Goal: Transaction & Acquisition: Download file/media

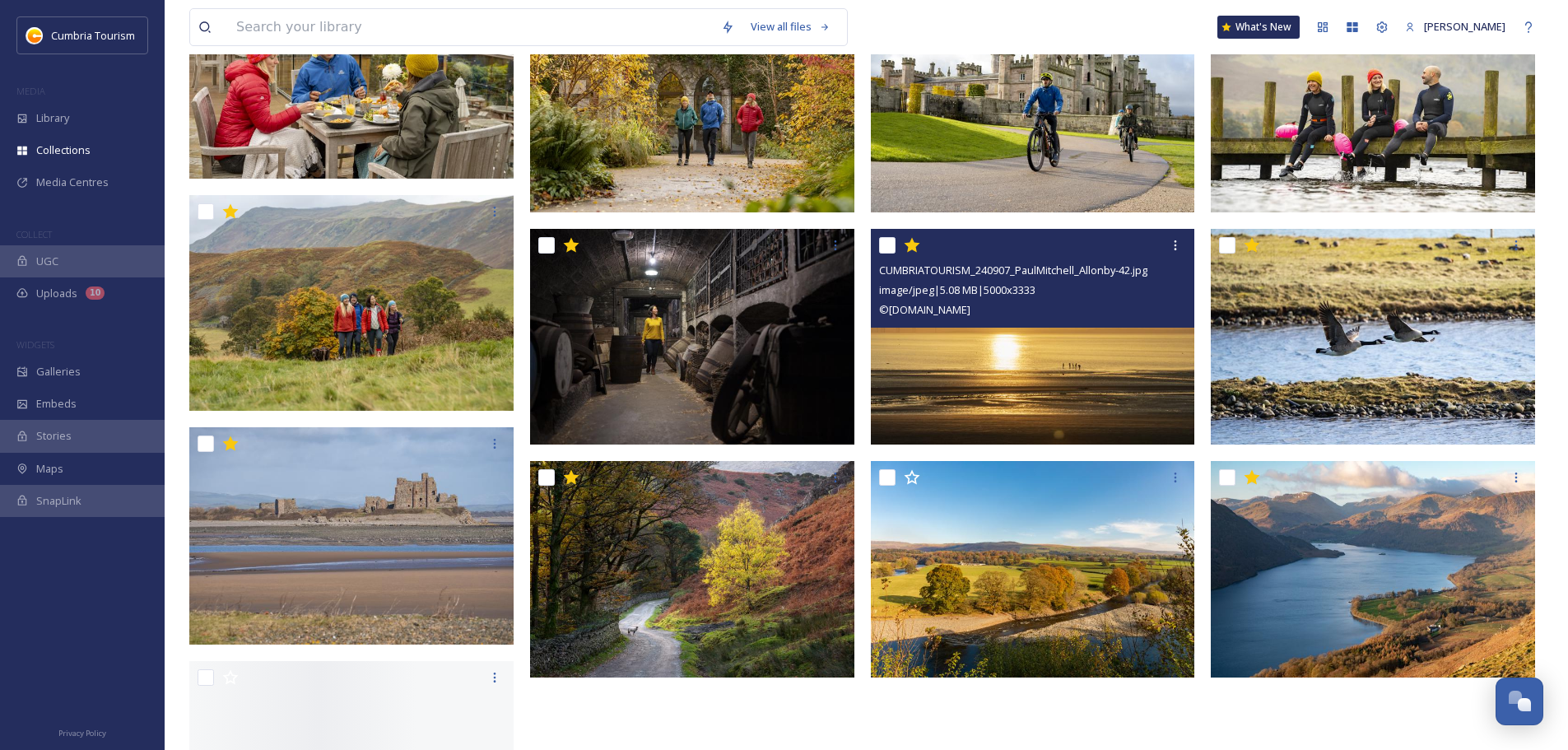
scroll to position [741, 0]
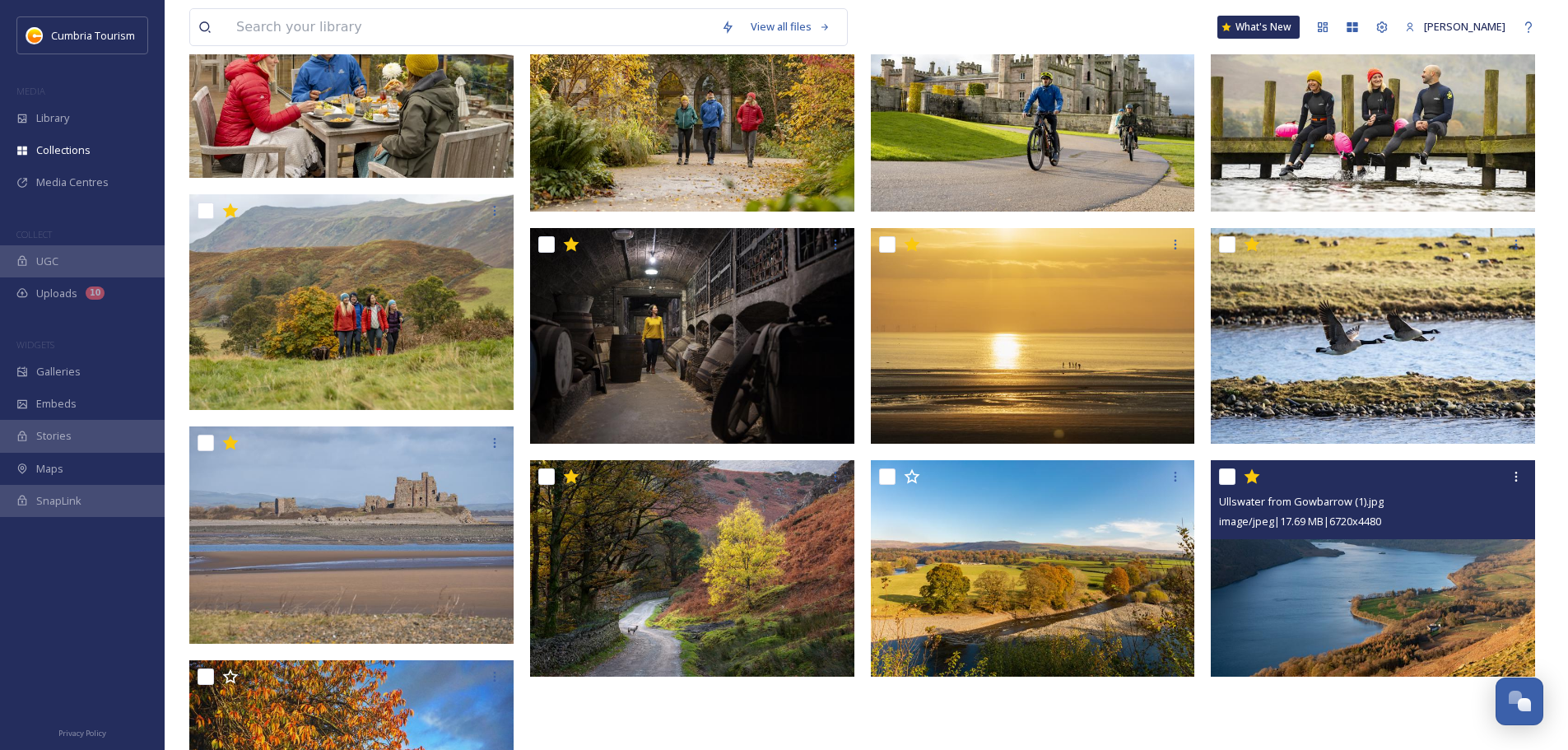
click at [1309, 608] on img at bounding box center [1373, 568] width 324 height 216
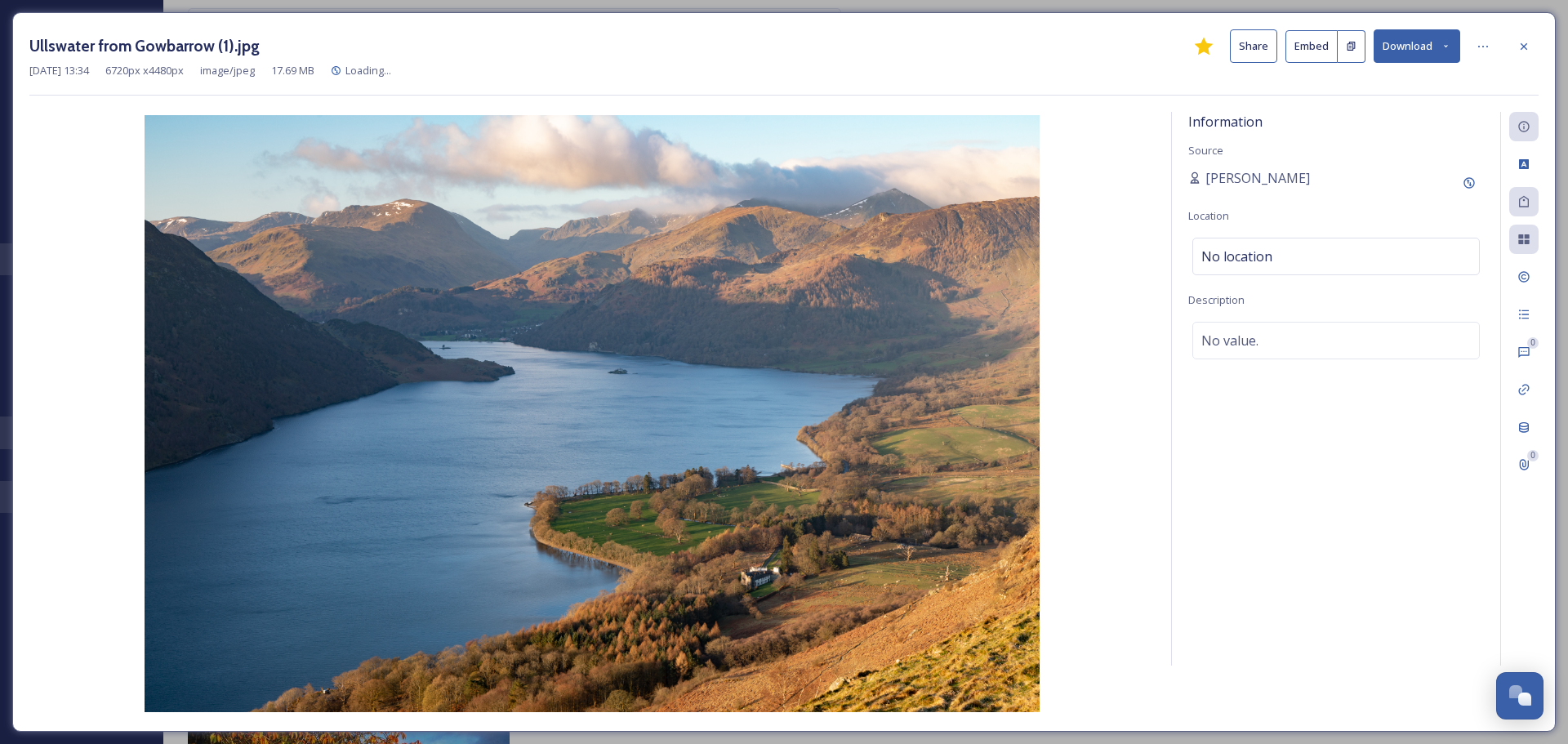
click at [1409, 40] on button "Download" at bounding box center [1417, 46] width 86 height 33
click at [1376, 85] on span "Download Original (6720 x 4480)" at bounding box center [1373, 83] width 154 height 15
click at [1438, 48] on button "Download" at bounding box center [1417, 46] width 86 height 33
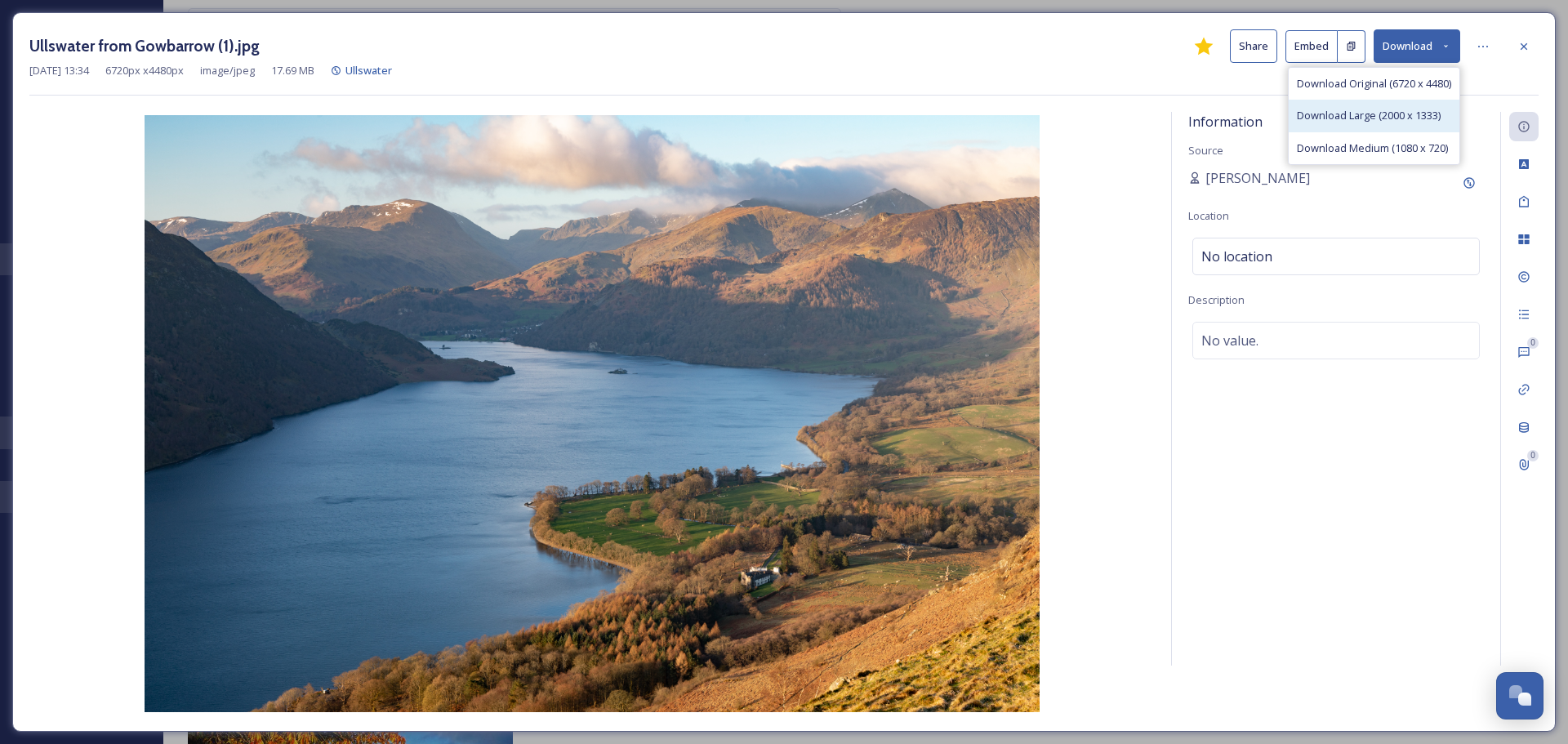
click at [1373, 122] on span "Download Large (2000 x 1333)" at bounding box center [1369, 115] width 144 height 15
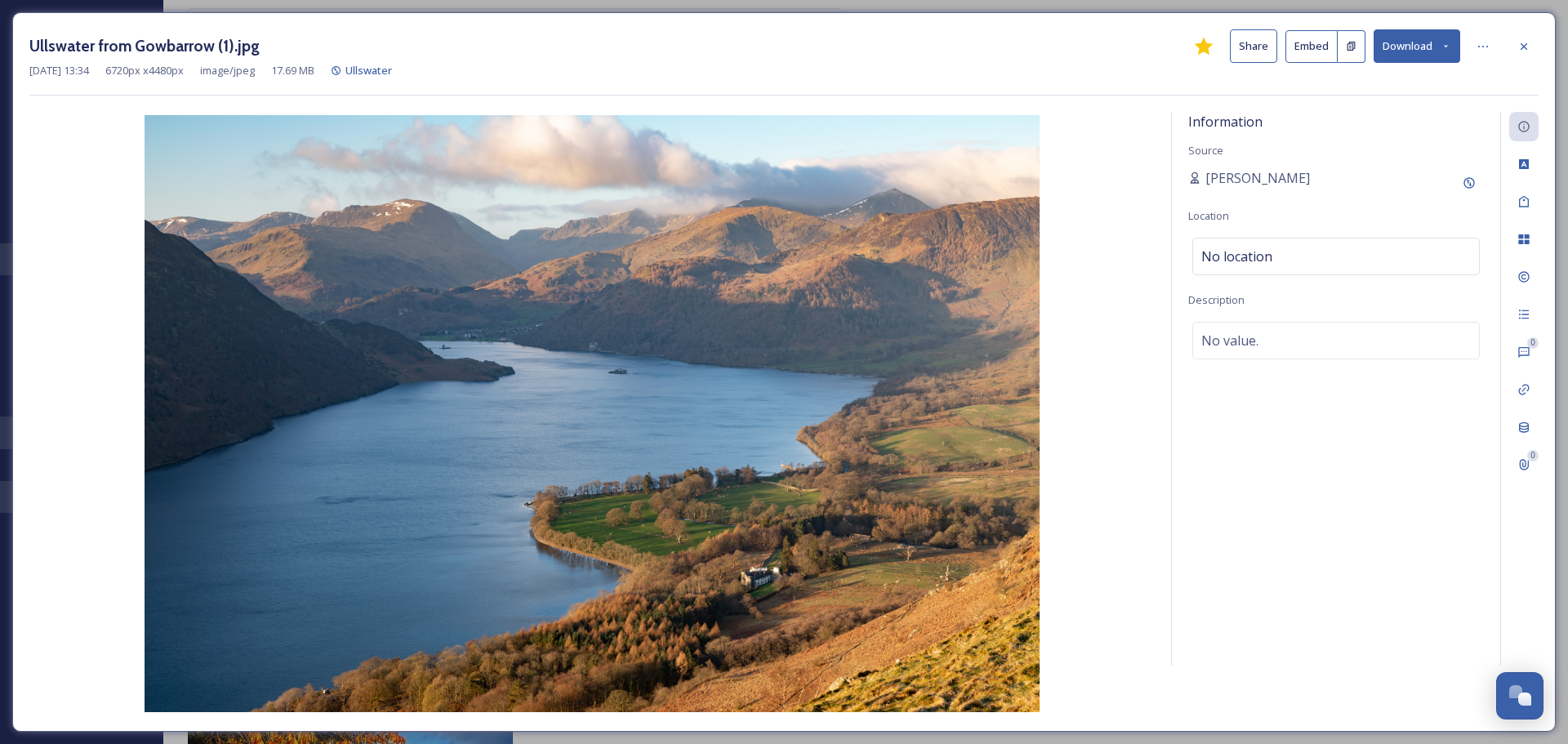
click at [1521, 46] on icon at bounding box center [1524, 46] width 14 height 14
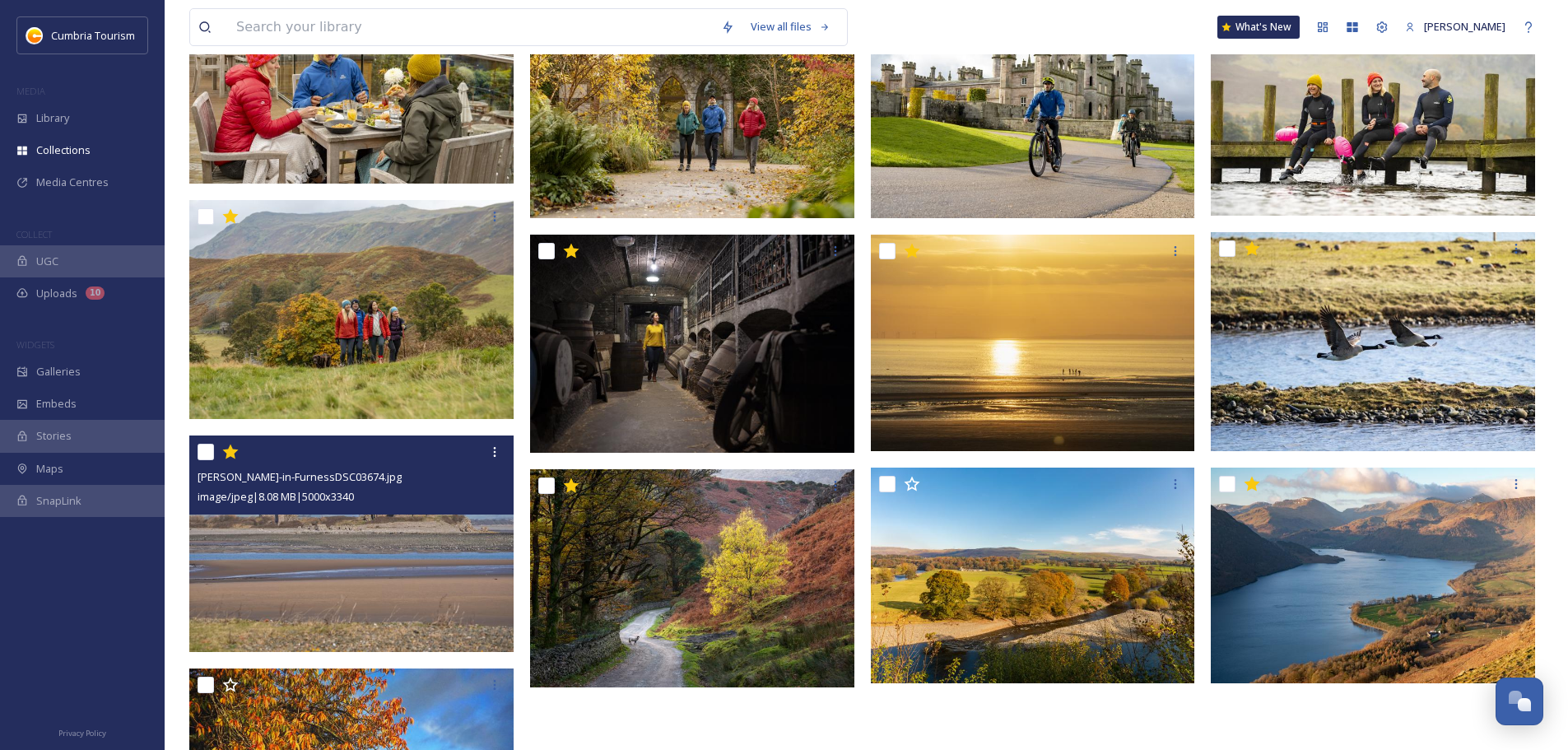
click at [350, 594] on img at bounding box center [351, 544] width 324 height 216
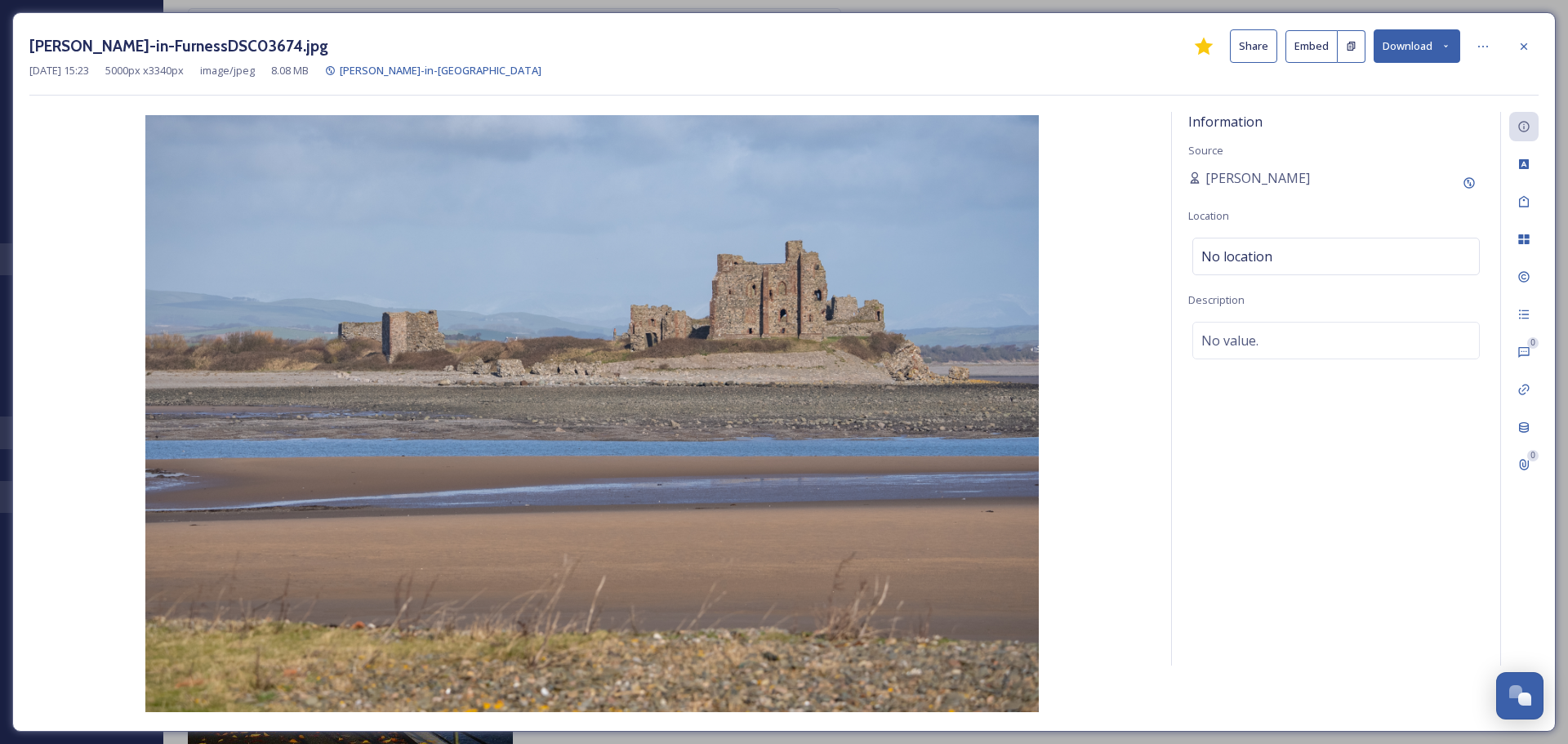
click at [1420, 46] on button "Download" at bounding box center [1417, 46] width 86 height 33
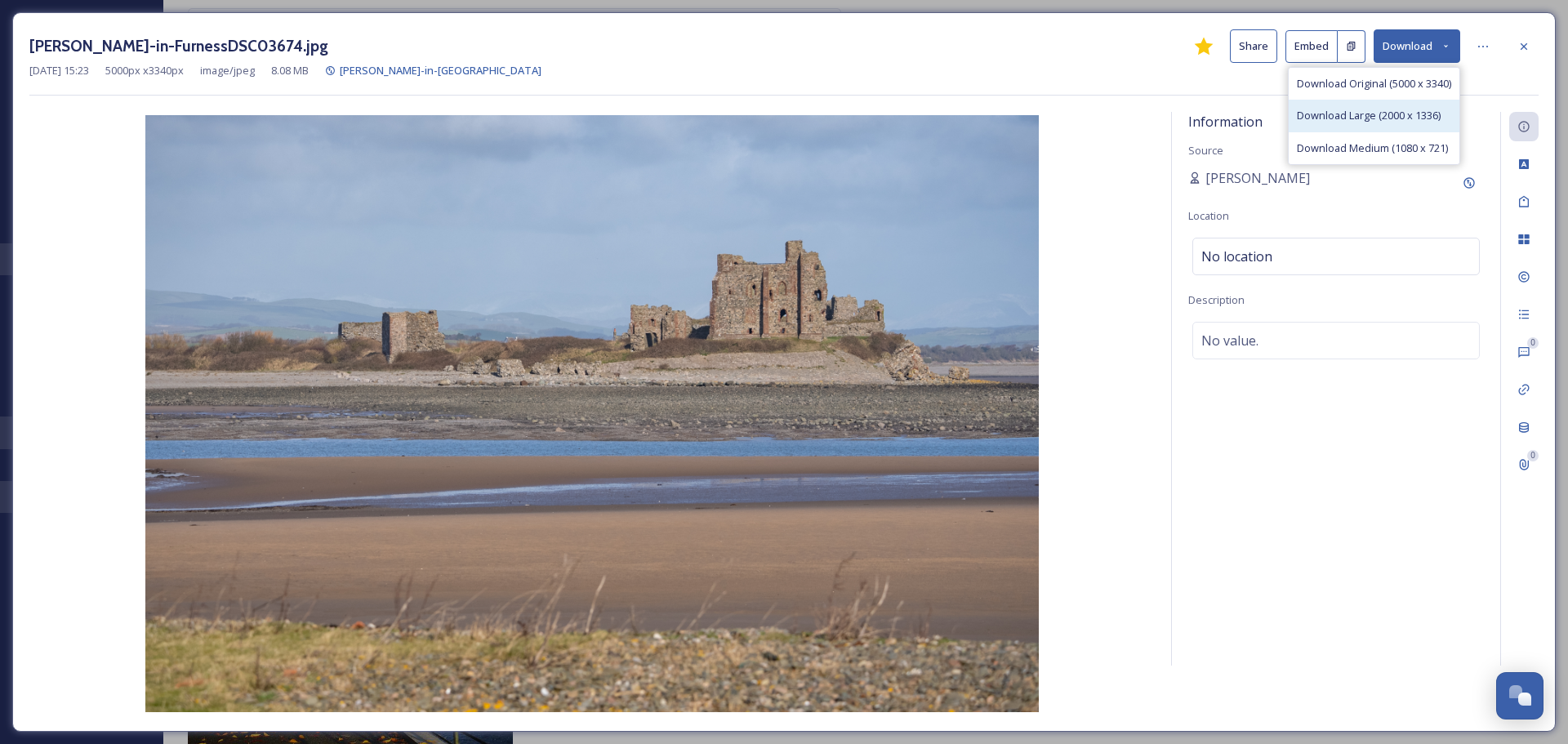
click at [1398, 115] on span "Download Large (2000 x 1336)" at bounding box center [1369, 115] width 144 height 15
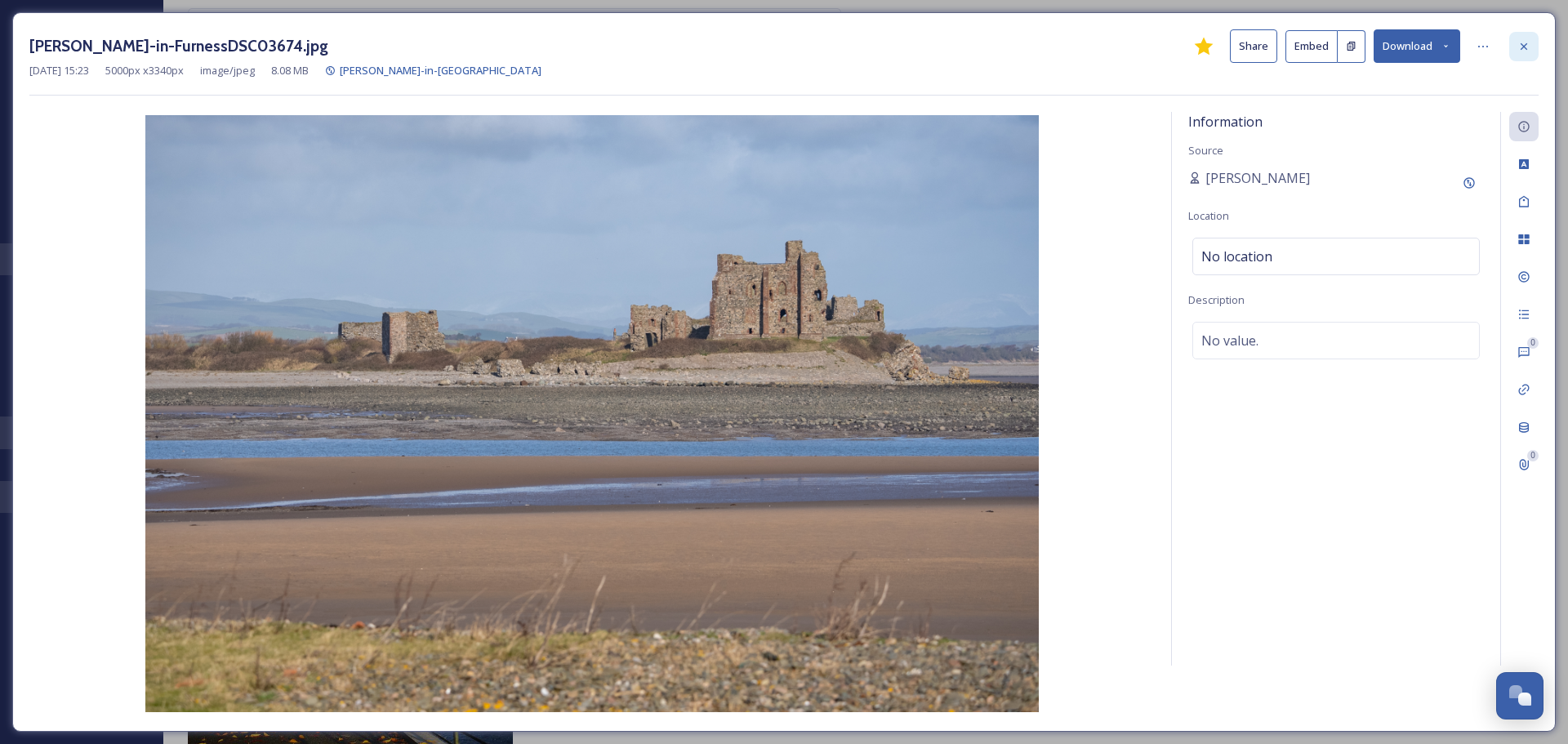
click at [1527, 47] on icon at bounding box center [1524, 46] width 14 height 14
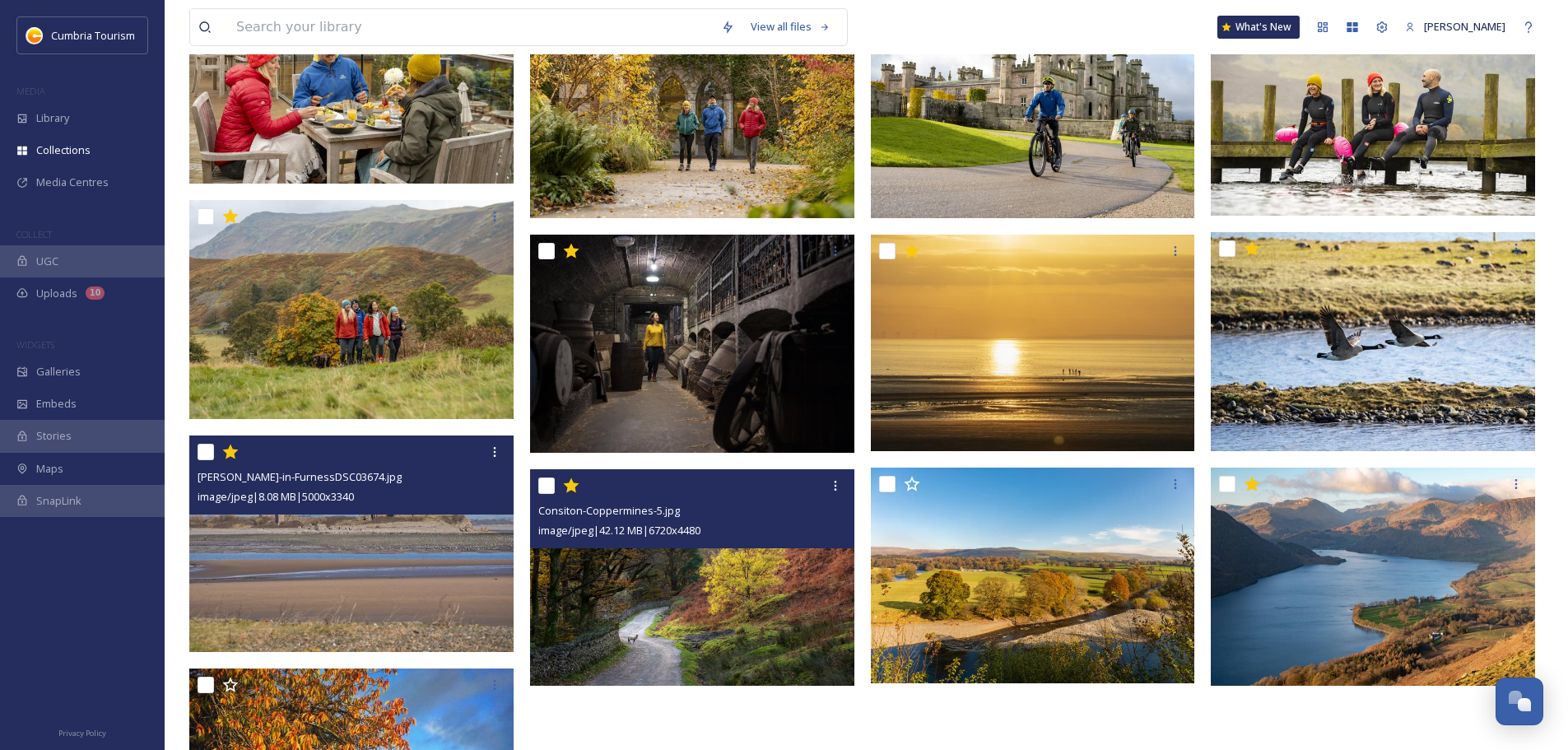
click at [664, 599] on img at bounding box center [692, 577] width 324 height 216
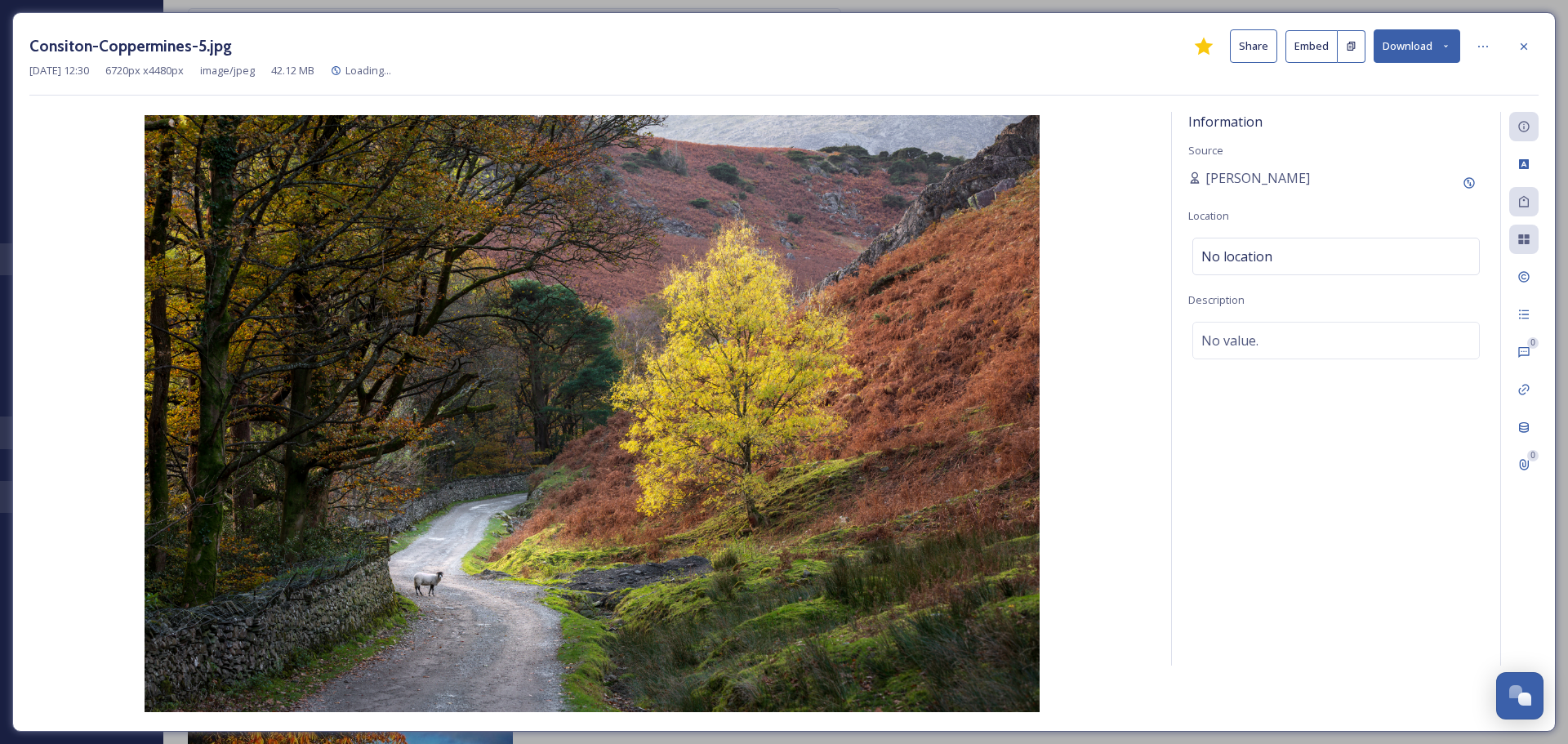
click at [1433, 55] on button "Download" at bounding box center [1417, 46] width 86 height 33
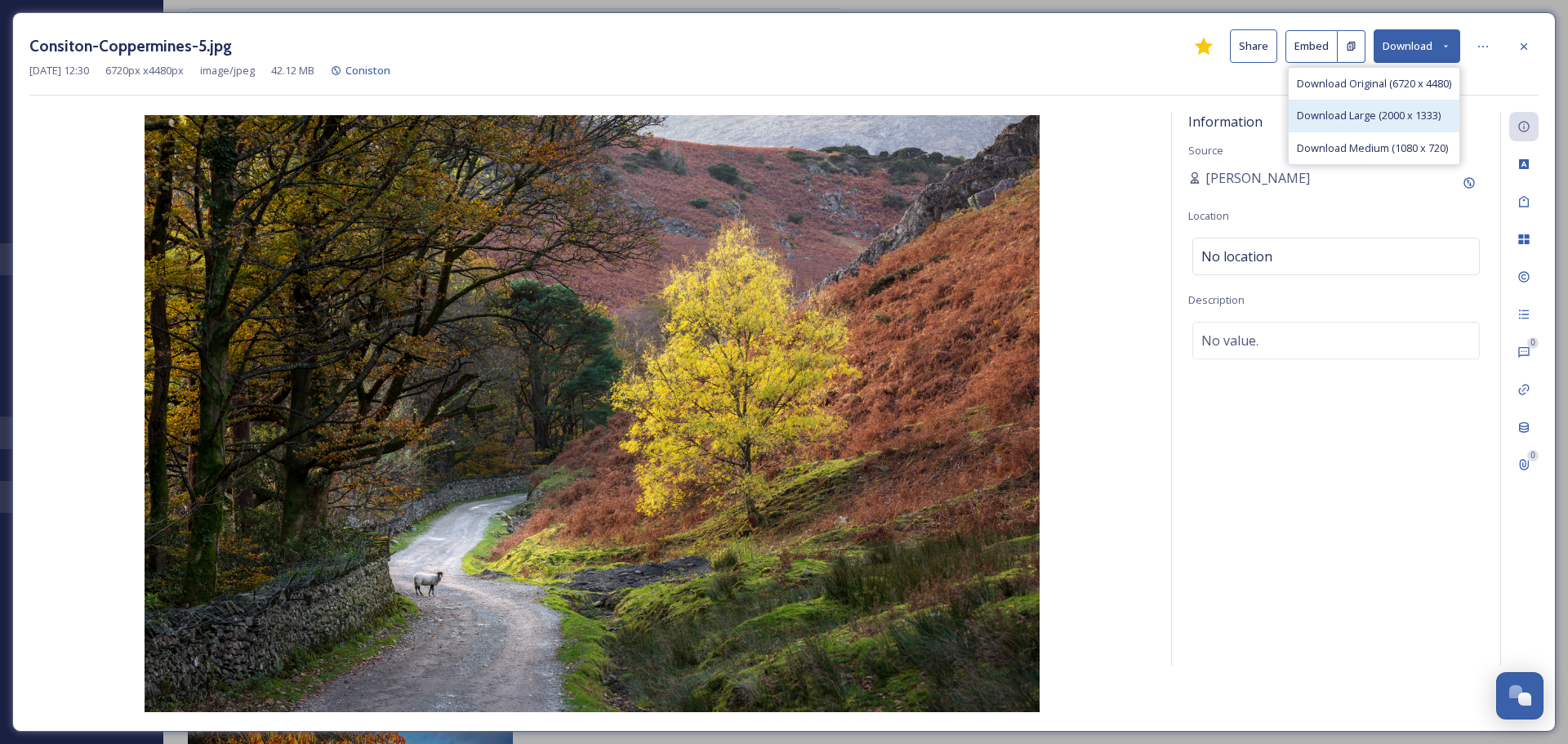
click at [1409, 118] on span "Download Large (2000 x 1333)" at bounding box center [1369, 115] width 144 height 15
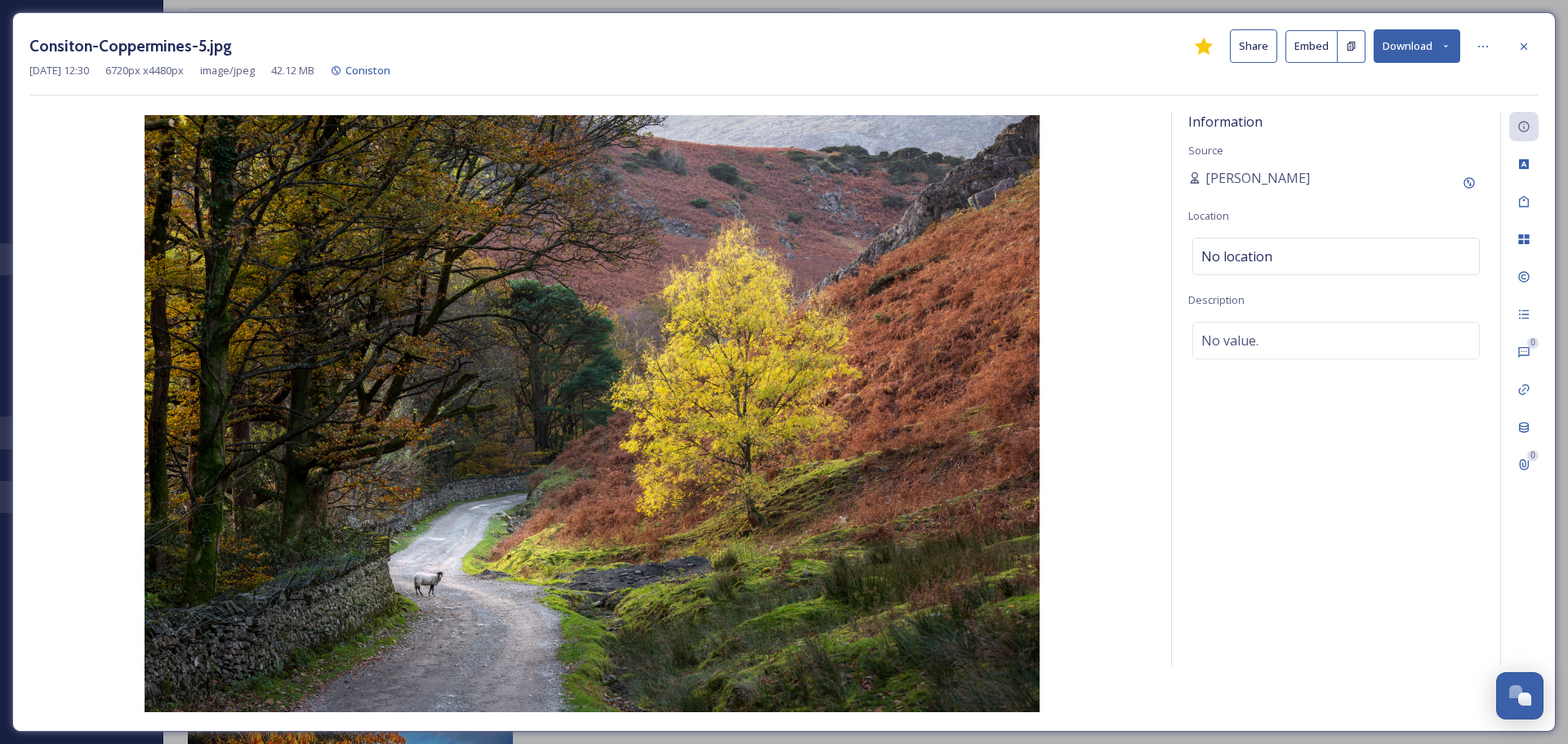
click at [1526, 48] on icon at bounding box center [1524, 46] width 14 height 14
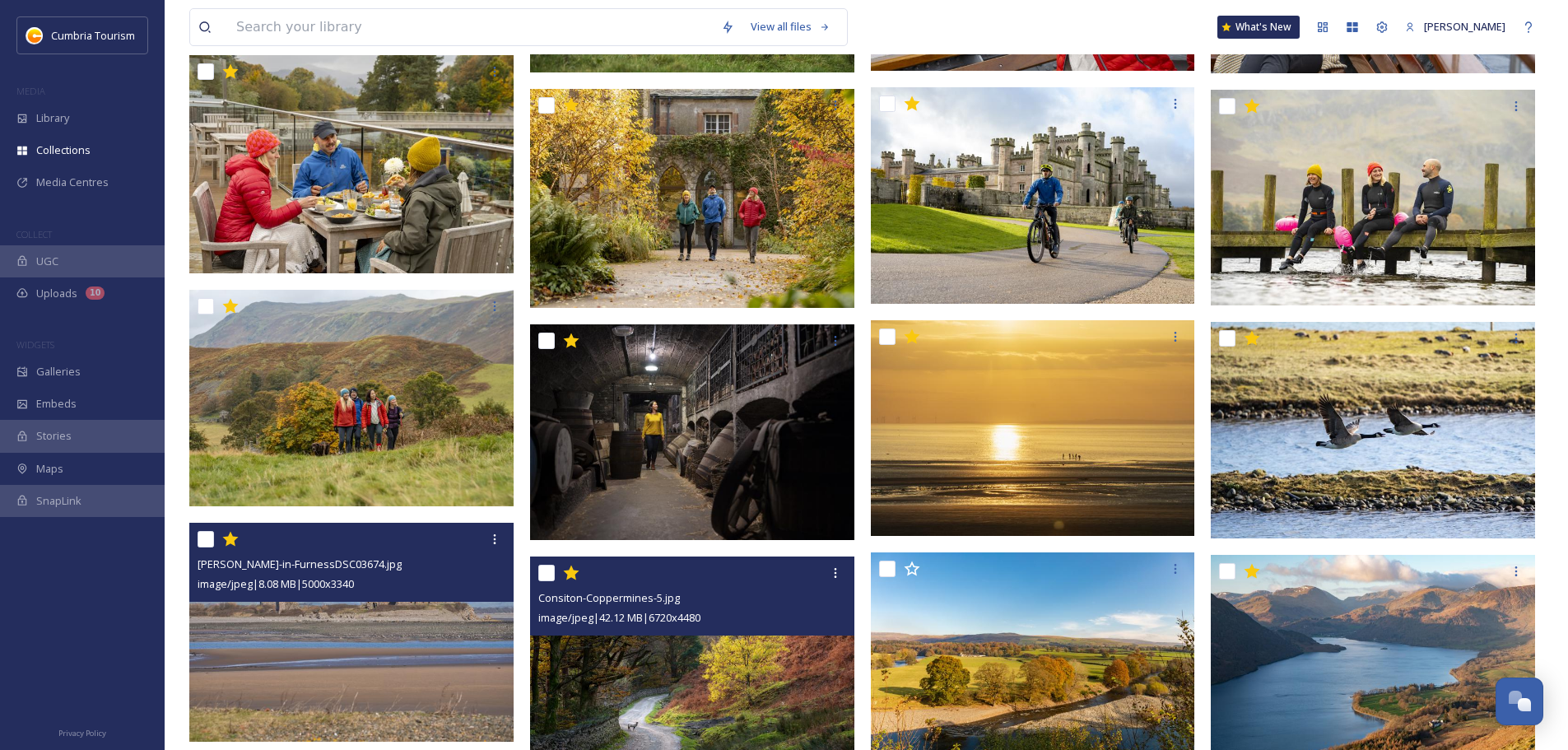
scroll to position [658, 0]
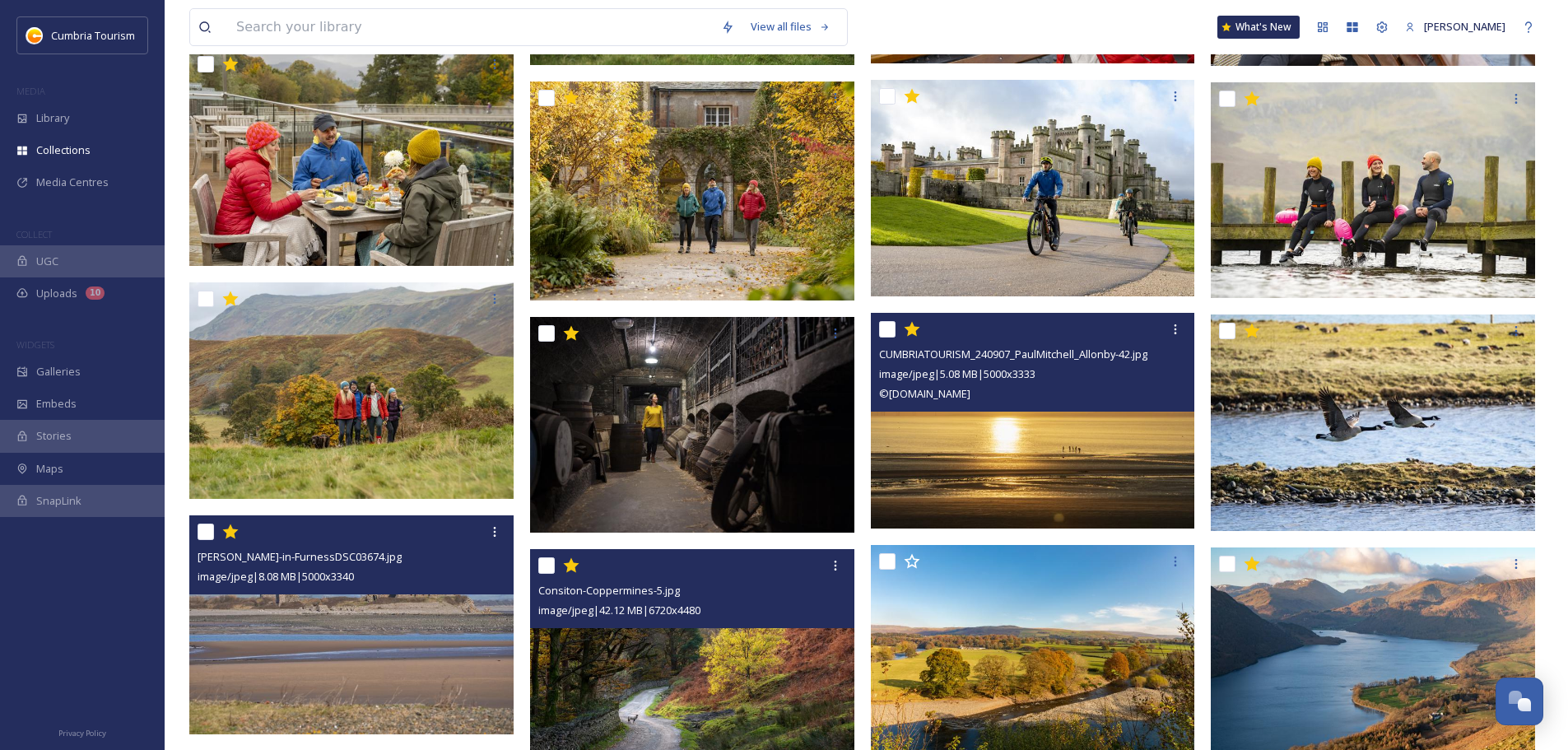
click at [1125, 479] on img at bounding box center [1032, 420] width 324 height 216
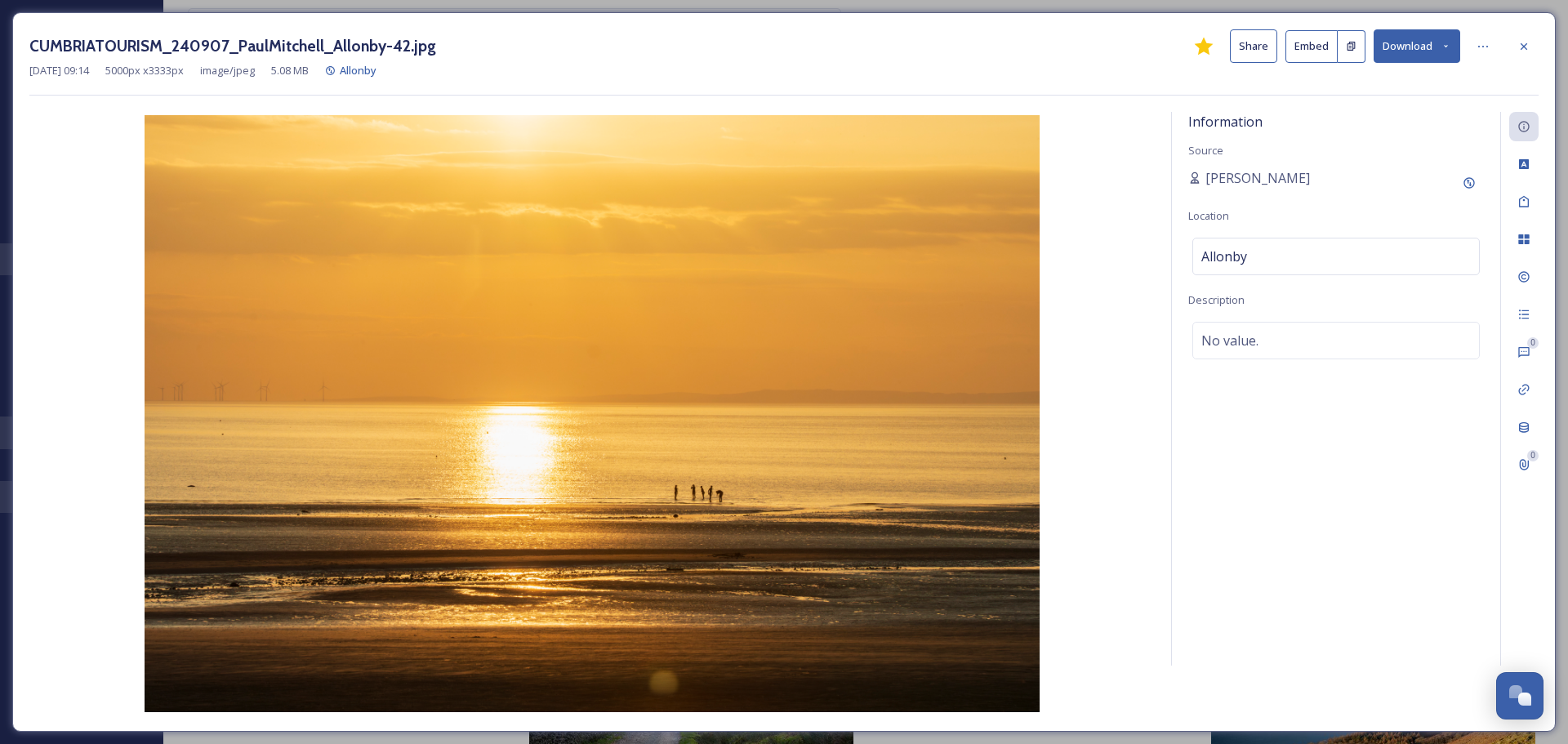
click at [1448, 46] on icon at bounding box center [1446, 46] width 11 height 11
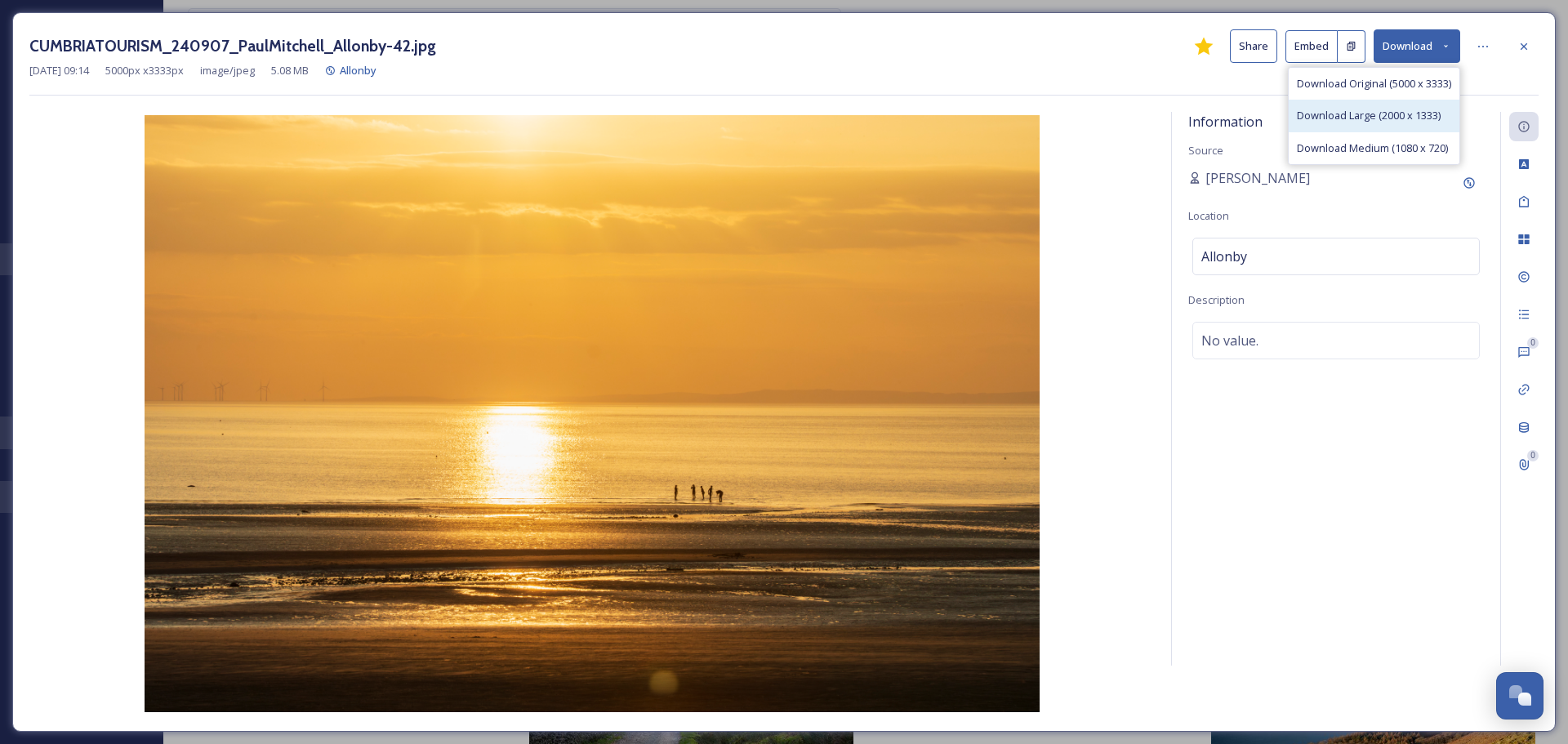
click at [1379, 118] on span "Download Large (2000 x 1333)" at bounding box center [1369, 115] width 144 height 15
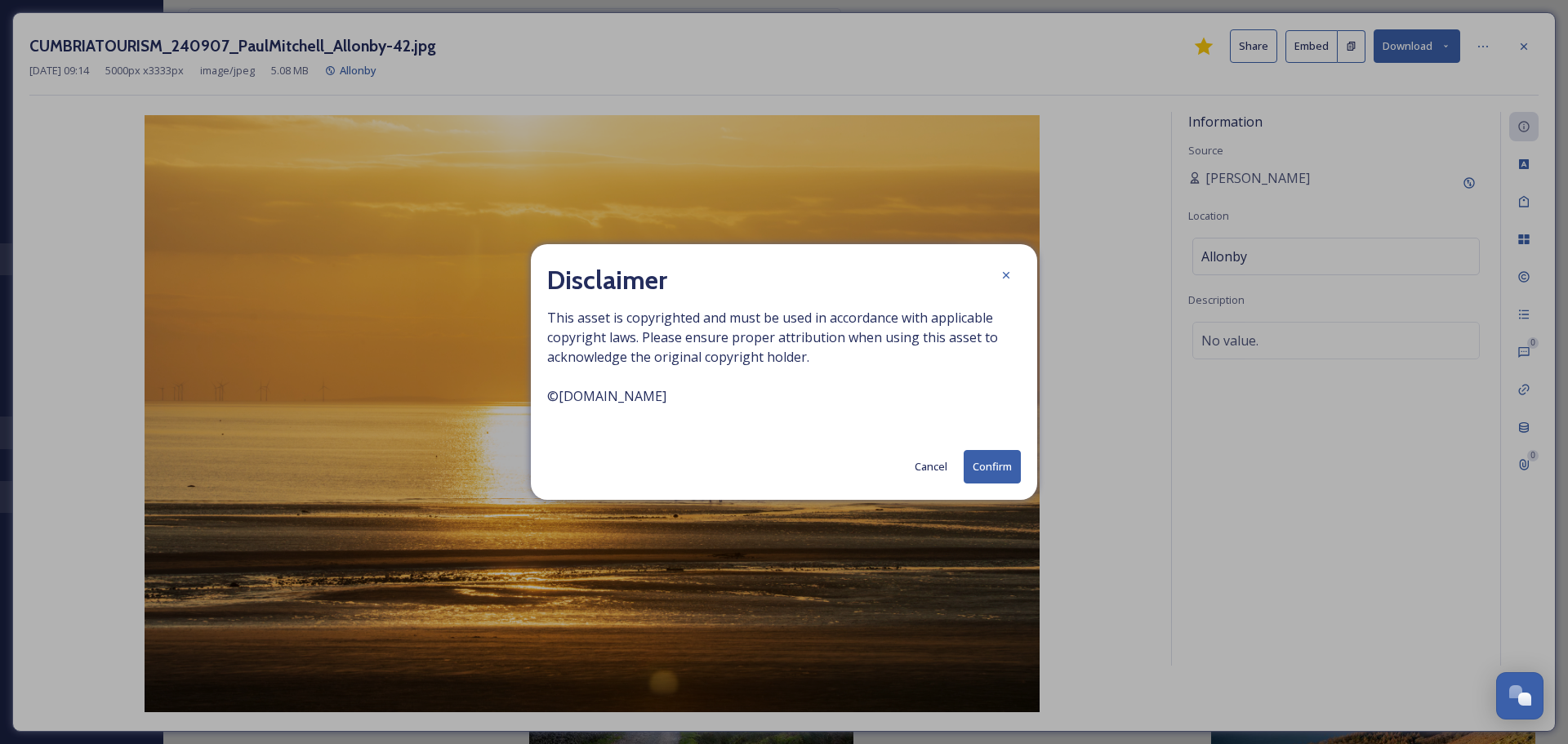
click at [975, 471] on button "Confirm" at bounding box center [992, 467] width 57 height 33
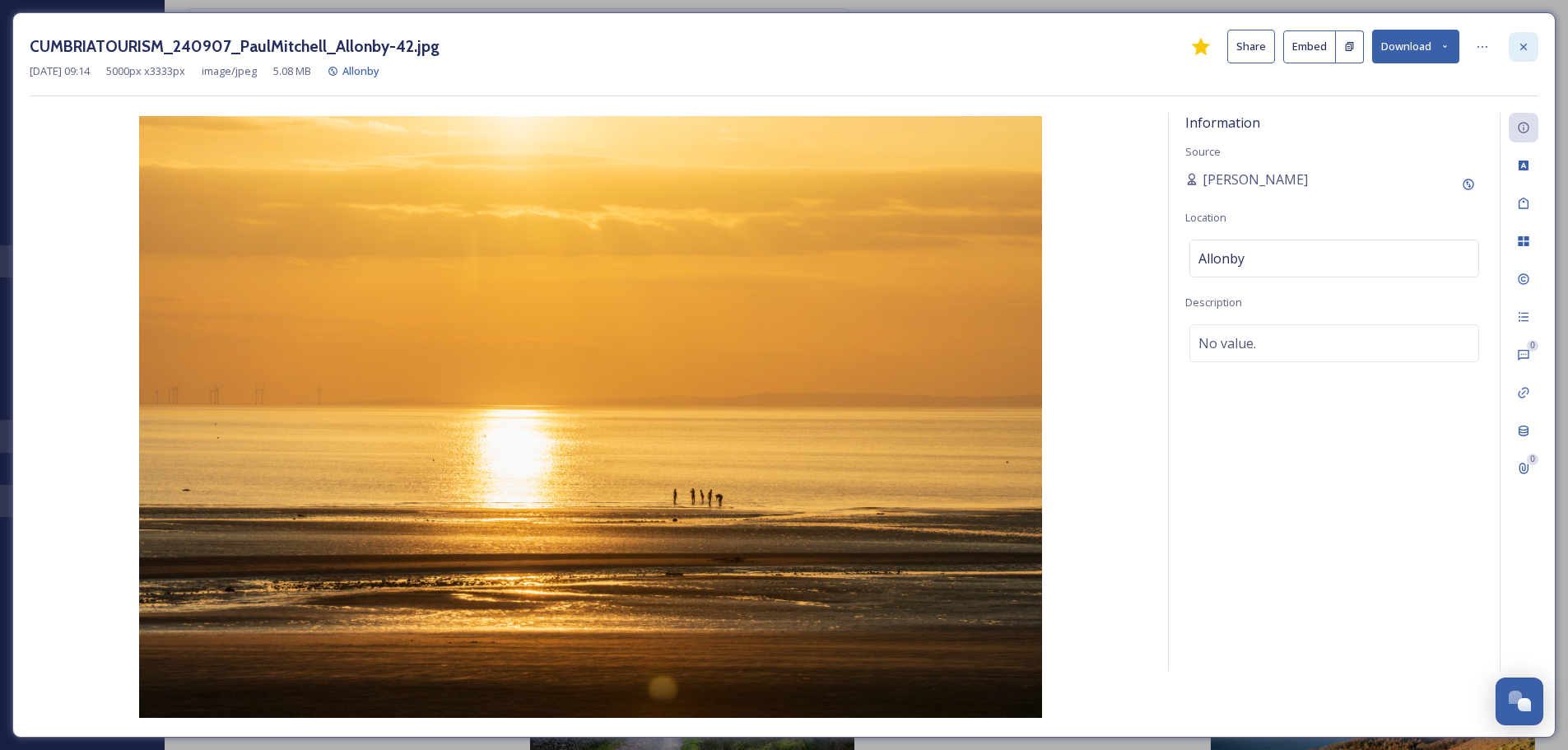
click at [1521, 52] on icon at bounding box center [1524, 46] width 14 height 14
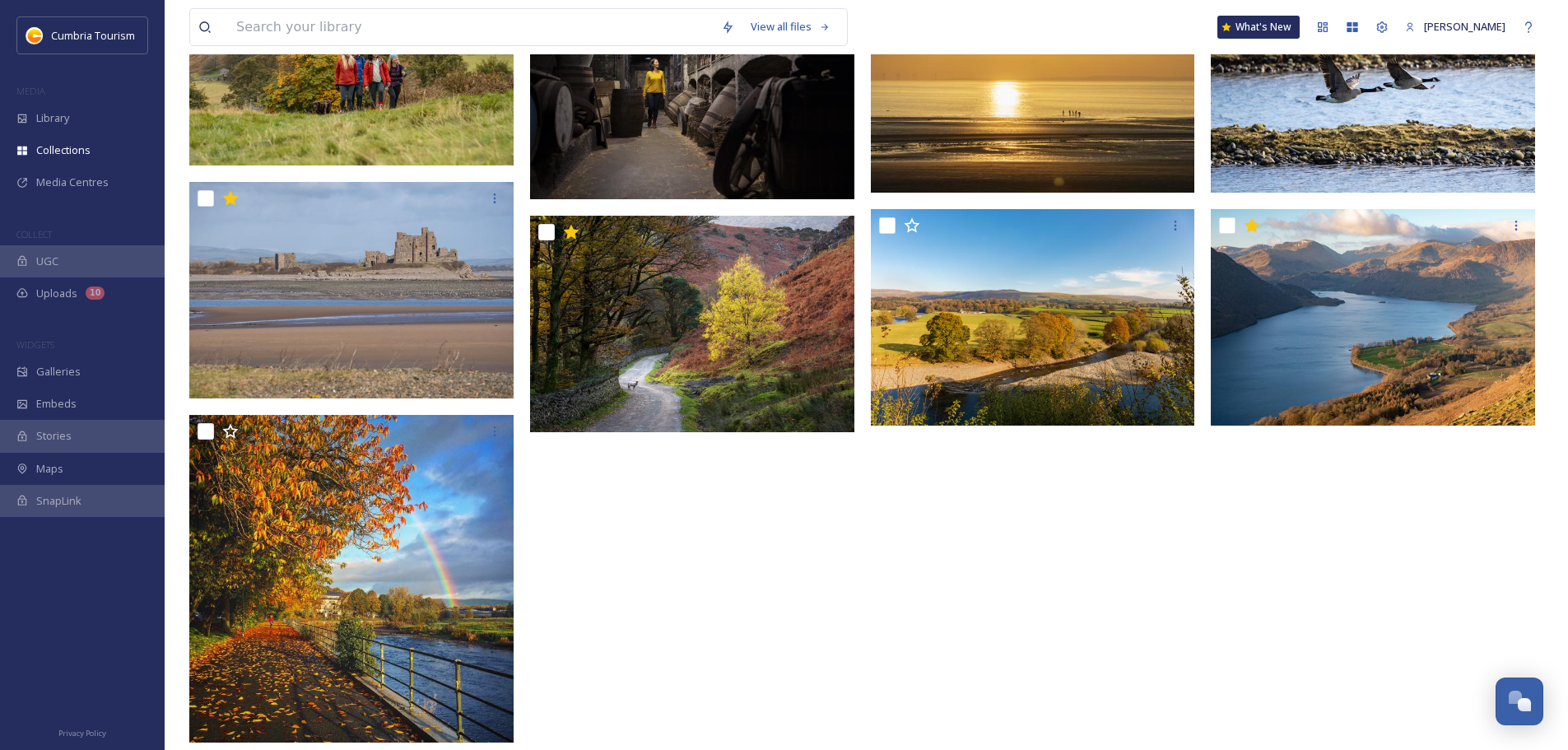
scroll to position [583, 0]
